Goal: Transaction & Acquisition: Purchase product/service

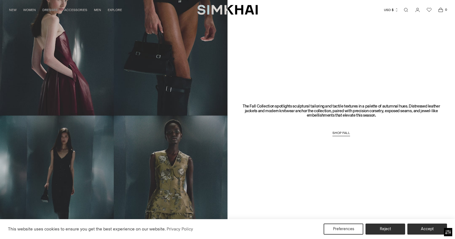
scroll to position [470, 0]
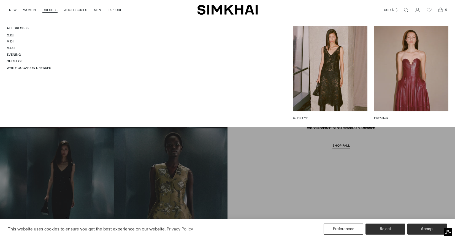
click at [7, 36] on link "Mini" at bounding box center [10, 35] width 7 height 4
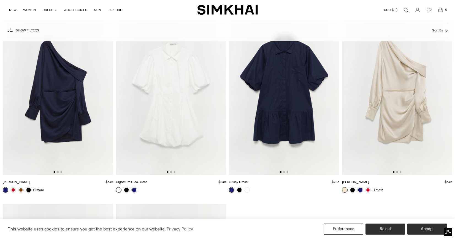
scroll to position [2569, 0]
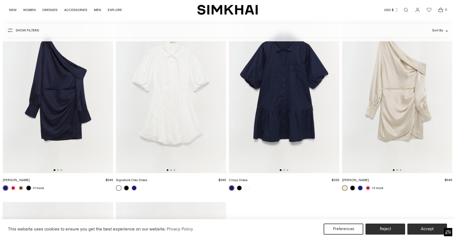
click at [56, 107] on img at bounding box center [58, 91] width 110 height 166
